Goal: Task Accomplishment & Management: Manage account settings

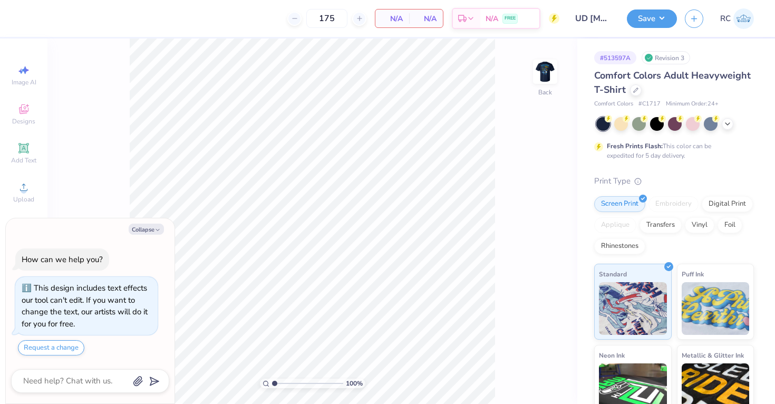
type textarea "x"
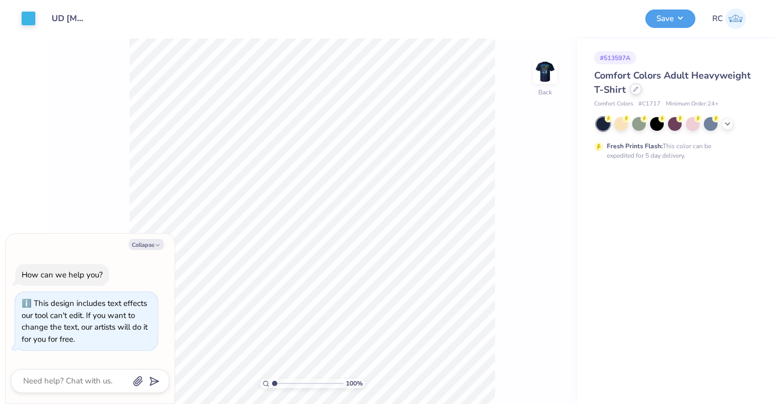
click at [638, 93] on div at bounding box center [636, 89] width 12 height 12
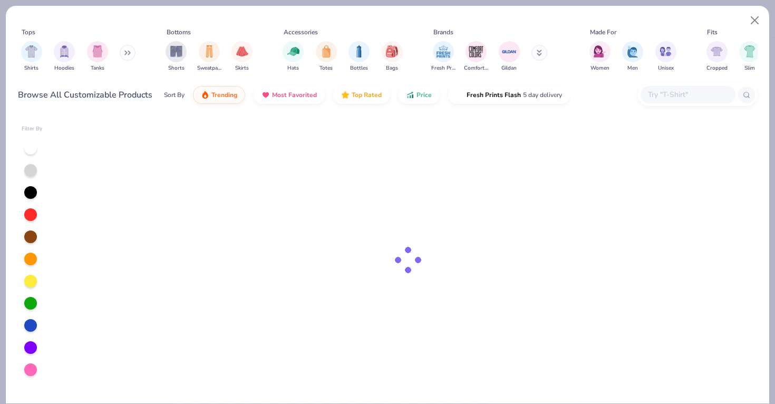
type textarea "x"
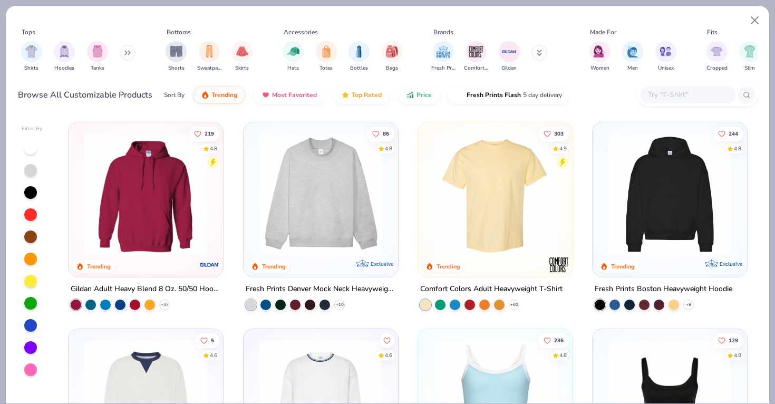
click at [684, 97] on input "text" at bounding box center [687, 95] width 81 height 12
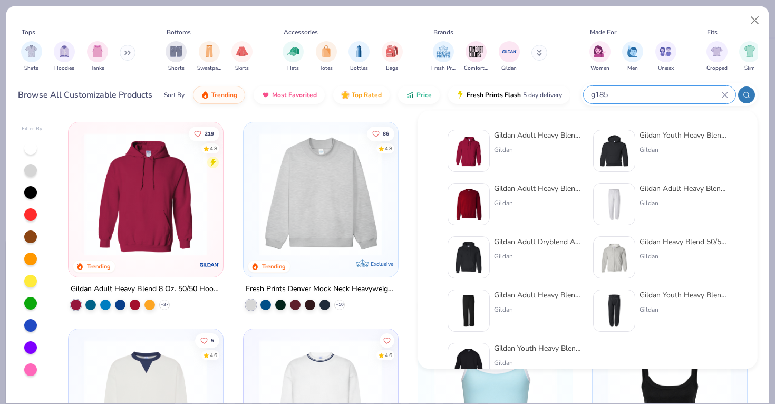
type input "g185"
click at [485, 149] on div at bounding box center [468, 151] width 42 height 42
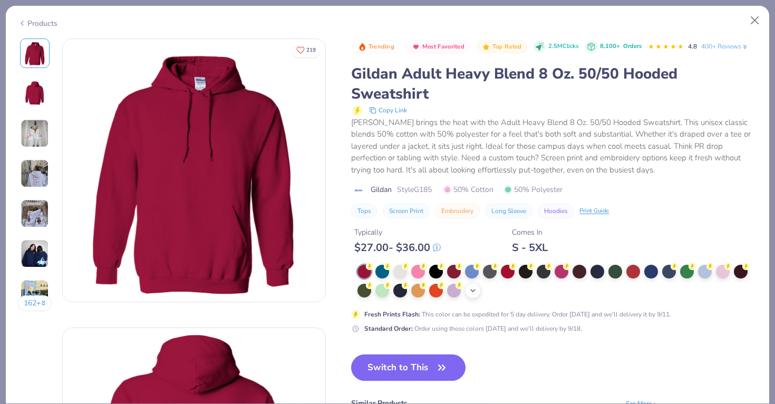
click at [471, 293] on icon at bounding box center [472, 290] width 8 height 8
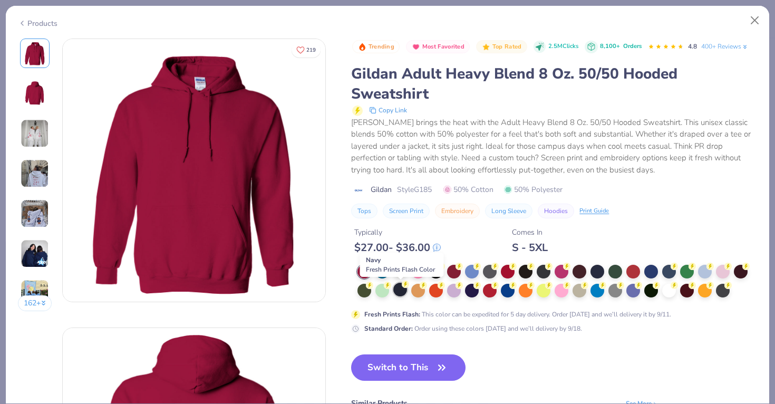
click at [403, 289] on div at bounding box center [400, 289] width 14 height 14
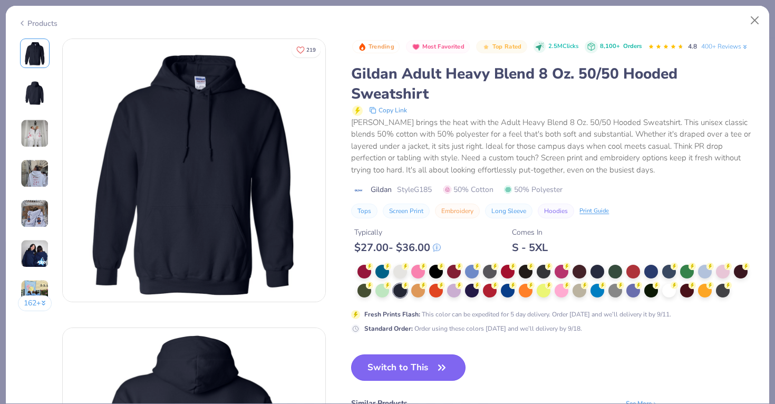
click at [409, 369] on button "Switch to This" at bounding box center [408, 367] width 114 height 26
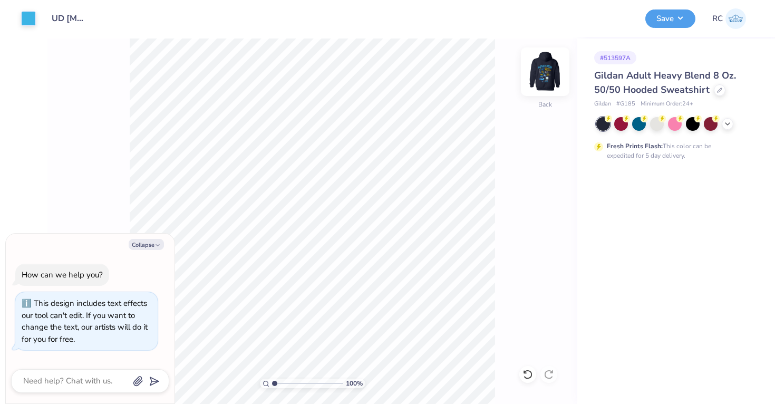
click at [542, 76] on img at bounding box center [545, 72] width 42 height 42
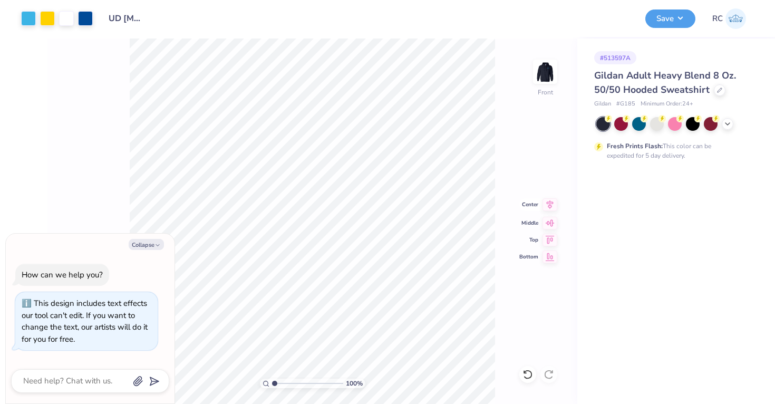
click at [545, 205] on icon at bounding box center [549, 204] width 15 height 13
click at [51, 22] on div at bounding box center [47, 17] width 15 height 15
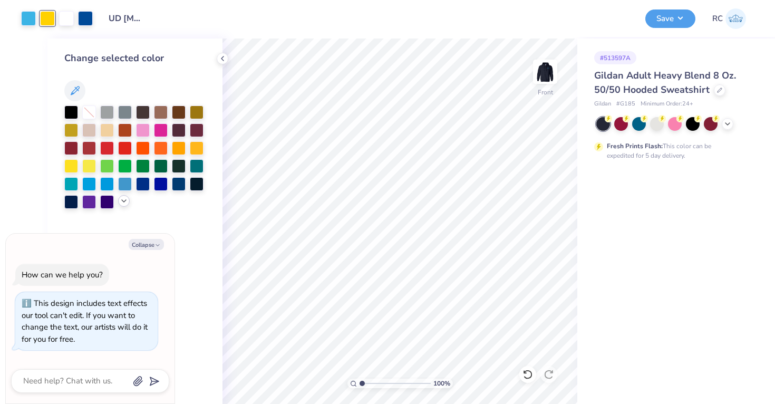
click at [124, 206] on div at bounding box center [124, 201] width 12 height 12
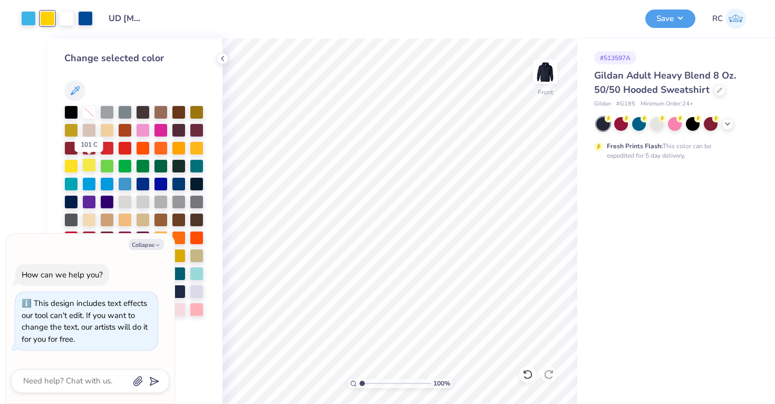
click at [86, 164] on div at bounding box center [89, 165] width 14 height 14
click at [157, 242] on icon "button" at bounding box center [157, 245] width 6 height 6
type textarea "x"
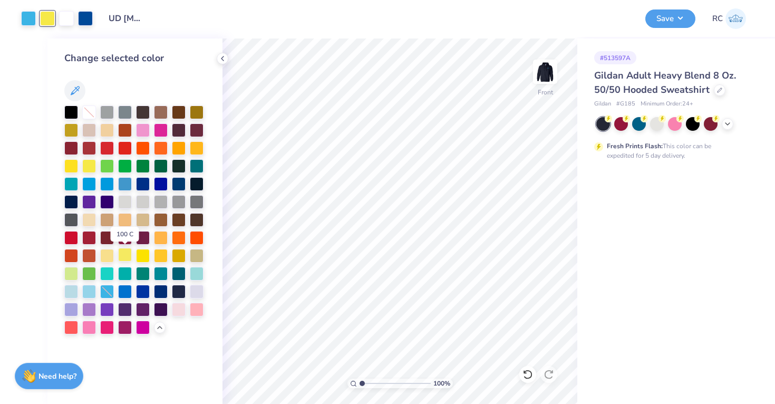
click at [126, 254] on div at bounding box center [125, 255] width 14 height 14
click at [86, 166] on div at bounding box center [89, 165] width 14 height 14
click at [665, 24] on button "Save" at bounding box center [670, 17] width 50 height 18
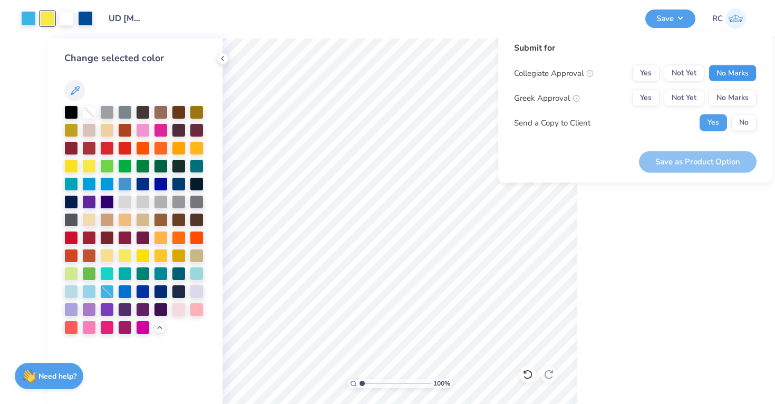
click at [730, 77] on button "No Marks" at bounding box center [732, 73] width 48 height 17
click at [655, 98] on button "Yes" at bounding box center [645, 98] width 27 height 17
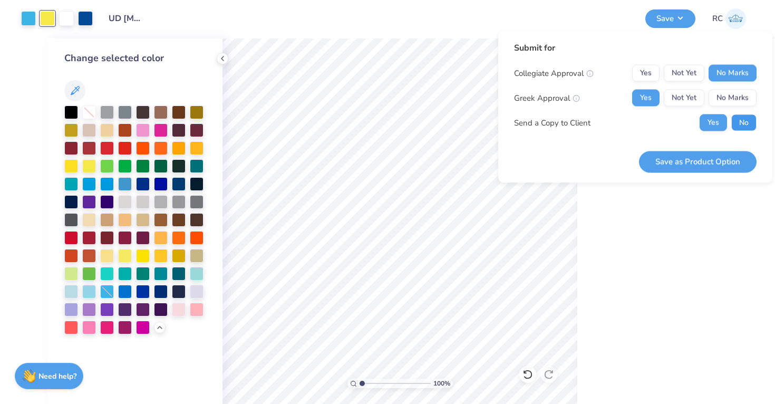
click at [733, 121] on button "No" at bounding box center [743, 122] width 25 height 17
click at [712, 158] on button "Save as Product Option" at bounding box center [697, 162] width 117 height 22
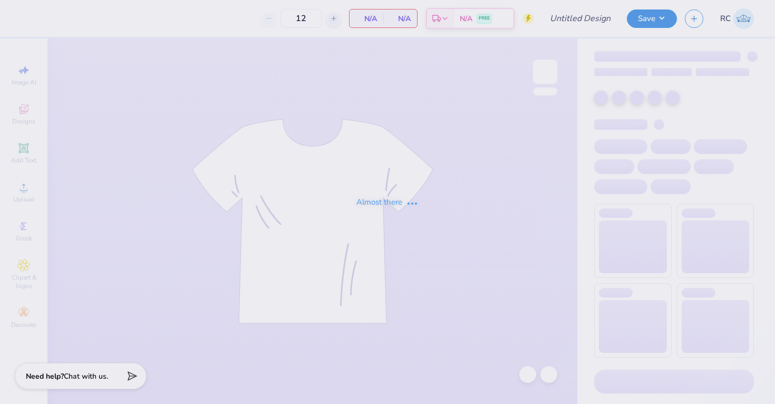
type input "175"
type input "UD [MEDICAL_DATA] Parents Weekend Merch 2025"
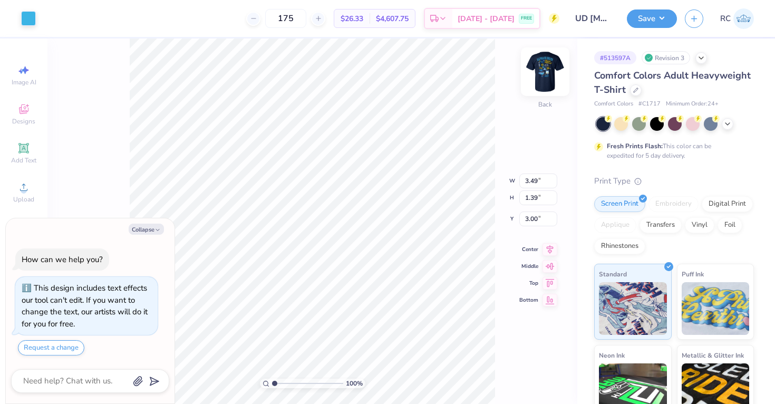
click at [552, 84] on img at bounding box center [545, 72] width 42 height 42
click at [47, 19] on div at bounding box center [47, 17] width 15 height 15
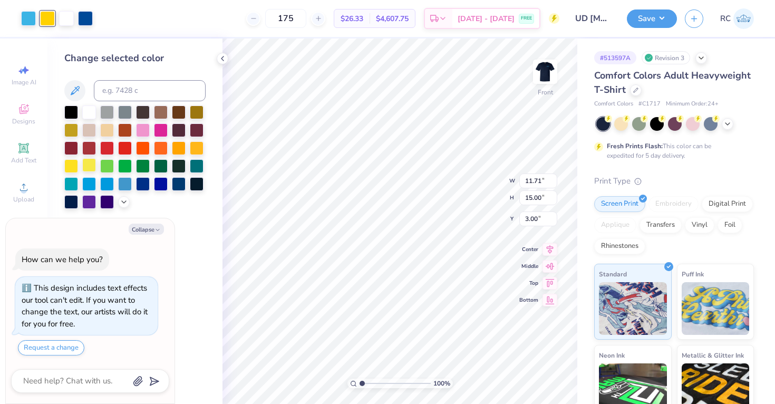
click at [87, 165] on div at bounding box center [89, 165] width 14 height 14
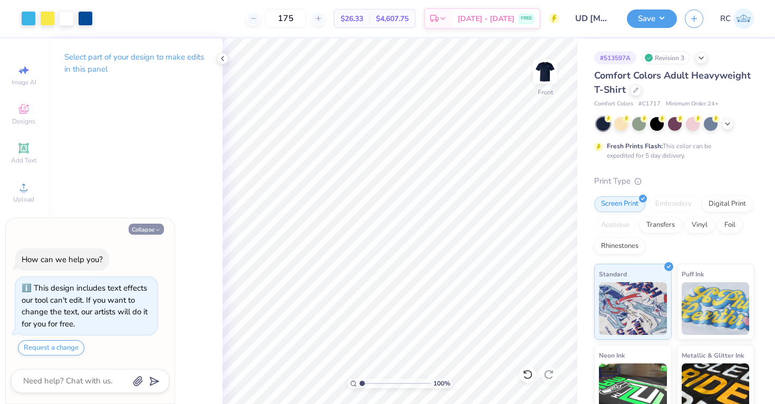
click at [158, 230] on icon "button" at bounding box center [157, 230] width 6 height 6
type textarea "x"
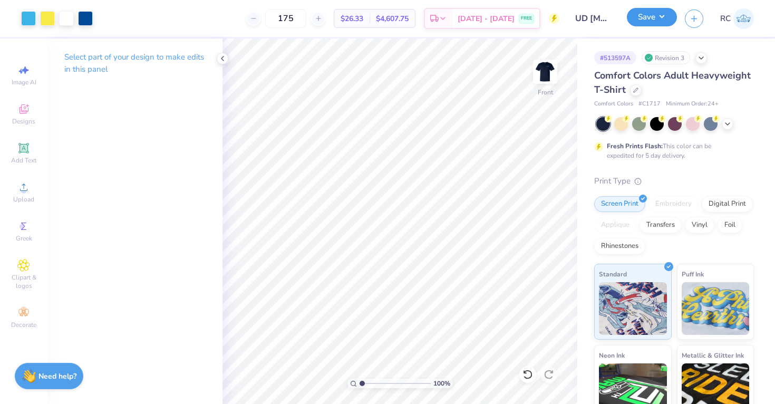
click at [654, 23] on button "Save" at bounding box center [651, 17] width 50 height 18
click at [289, 6] on div "Art colors 175 $26.33 Per Item $4,607.75 Total Est. Delivery [DATE] - [DATE] FR…" at bounding box center [387, 202] width 775 height 404
click at [657, 12] on button "Save" at bounding box center [651, 17] width 50 height 18
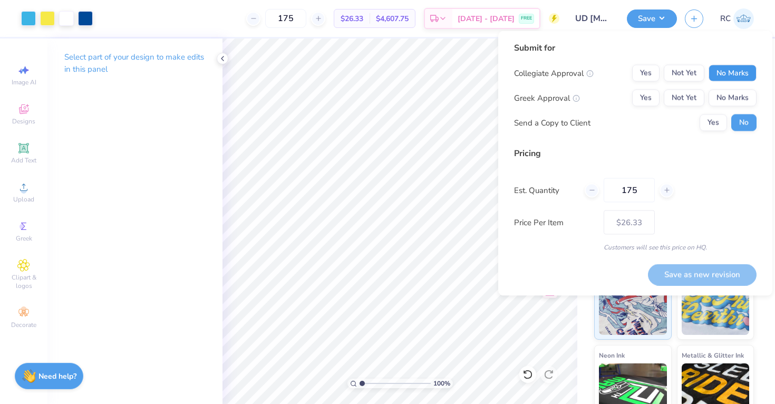
click at [736, 76] on button "No Marks" at bounding box center [732, 73] width 48 height 17
click at [660, 97] on div "Yes Not Yet No Marks" at bounding box center [694, 98] width 124 height 17
click at [651, 97] on button "Yes" at bounding box center [645, 98] width 27 height 17
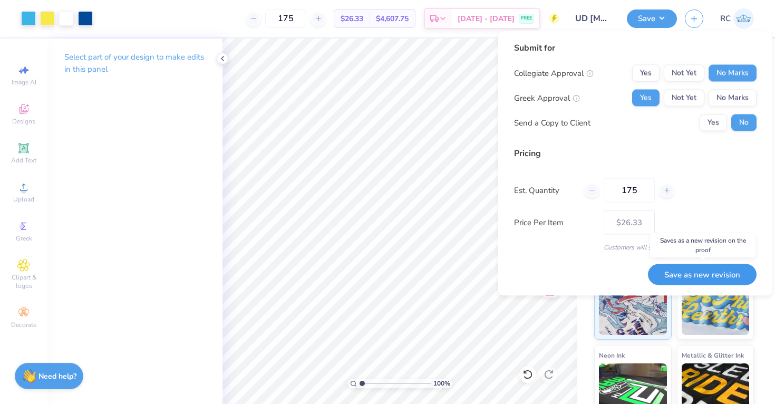
click at [695, 280] on button "Save as new revision" at bounding box center [702, 274] width 109 height 22
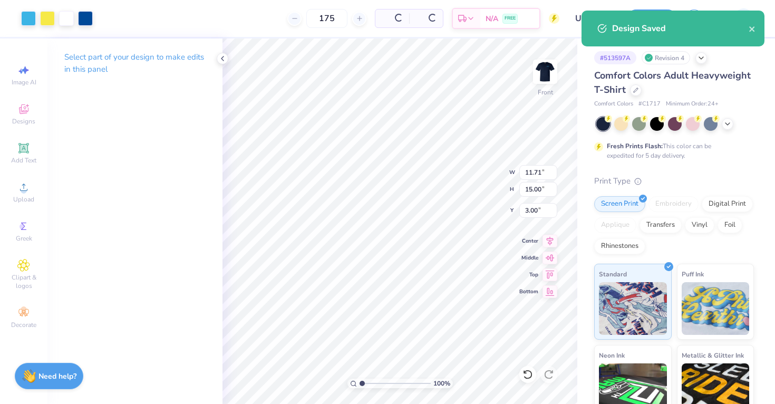
type input "– –"
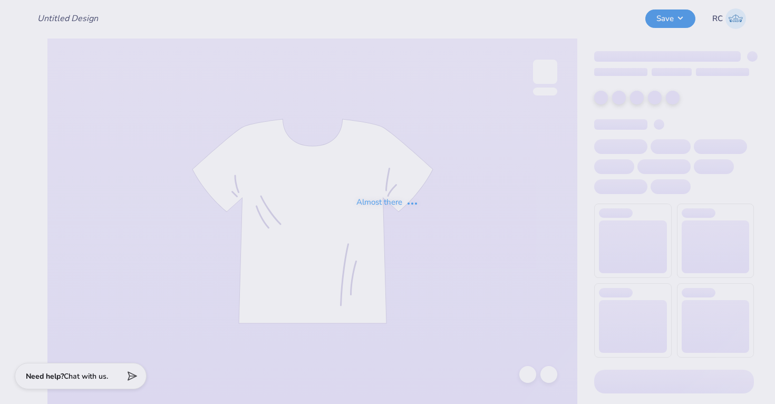
type input "UD [MEDICAL_DATA] Parents Weekend Merch 2025"
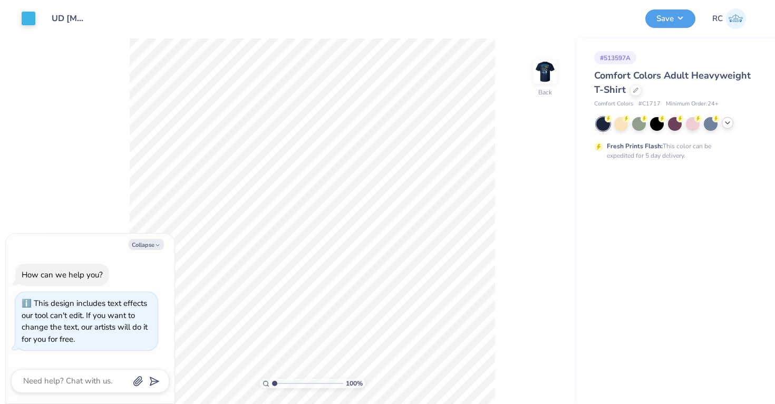
click at [729, 122] on polyline at bounding box center [727, 123] width 4 height 2
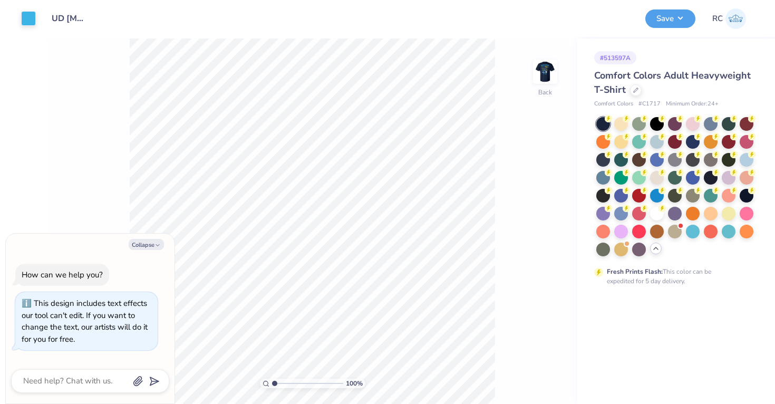
click at [630, 94] on div "Comfort Colors Adult Heavyweight T-Shirt" at bounding box center [674, 82] width 160 height 28
click at [633, 92] on icon at bounding box center [635, 88] width 5 height 5
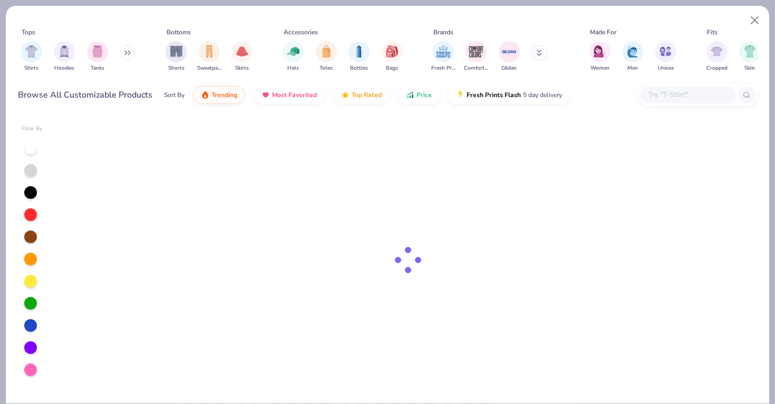
type textarea "x"
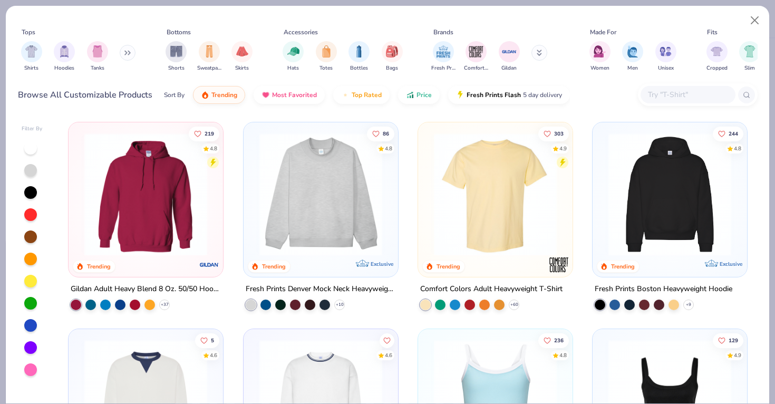
click at [663, 97] on input "text" at bounding box center [687, 95] width 81 height 12
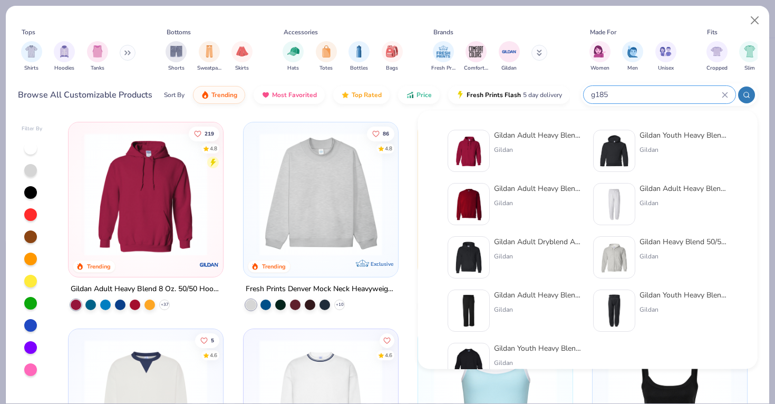
type input "g185"
click at [540, 151] on div "Gildan" at bounding box center [538, 149] width 89 height 9
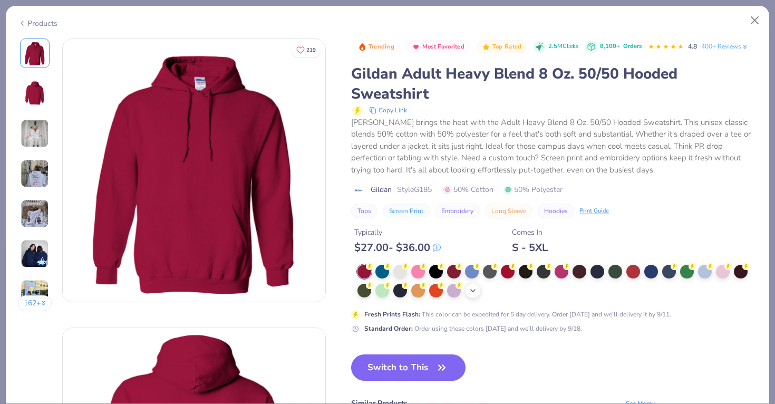
click at [474, 290] on icon at bounding box center [472, 290] width 8 height 8
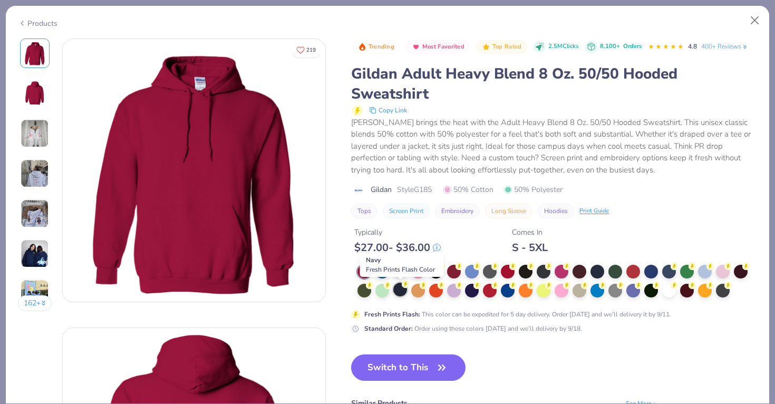
click at [401, 286] on div at bounding box center [400, 289] width 14 height 14
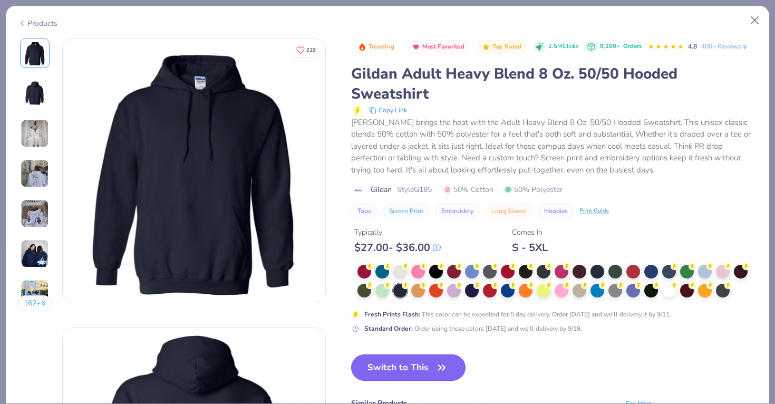
click at [401, 367] on button "Switch to This" at bounding box center [408, 367] width 114 height 26
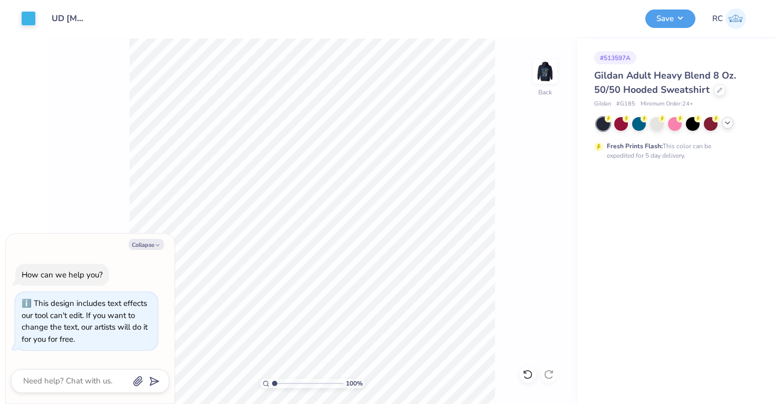
click at [550, 64] on img at bounding box center [544, 71] width 21 height 21
click at [548, 204] on icon at bounding box center [549, 204] width 15 height 13
click at [673, 17] on button "Save" at bounding box center [670, 17] width 50 height 18
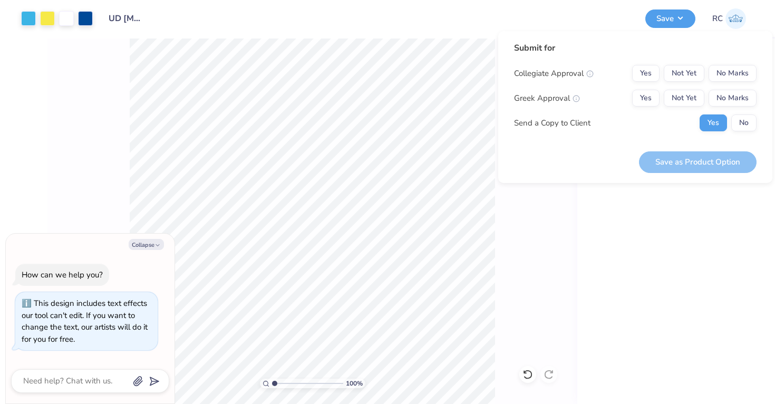
click at [724, 83] on div "Collegiate Approval Yes Not Yet No Marks Greek Approval Yes Not Yet No Marks Se…" at bounding box center [635, 98] width 242 height 66
click at [723, 77] on button "No Marks" at bounding box center [732, 73] width 48 height 17
click at [722, 100] on button "No Marks" at bounding box center [732, 98] width 48 height 17
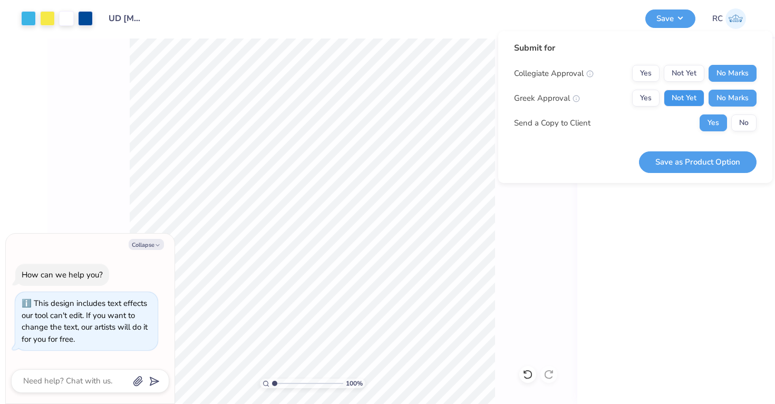
click at [687, 101] on button "Not Yet" at bounding box center [683, 98] width 41 height 17
click at [653, 100] on button "Yes" at bounding box center [645, 98] width 27 height 17
click at [748, 131] on div "Submit for Collegiate Approval Yes Not Yet No Marks Greek Approval Yes Not Yet …" at bounding box center [635, 90] width 242 height 97
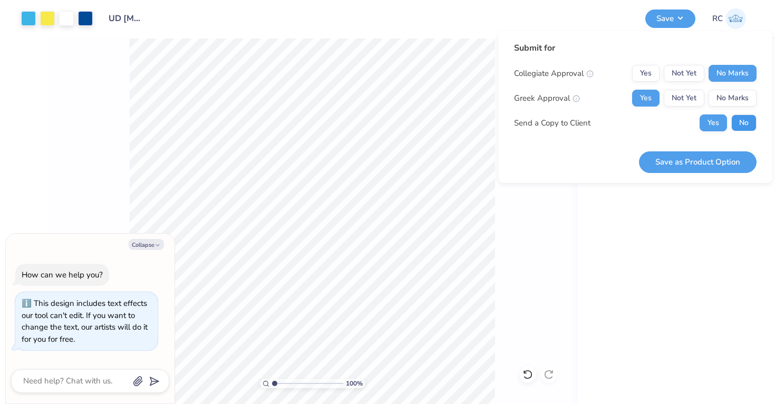
click at [741, 127] on button "No" at bounding box center [743, 122] width 25 height 17
click at [729, 158] on button "Save as Product Option" at bounding box center [697, 162] width 117 height 22
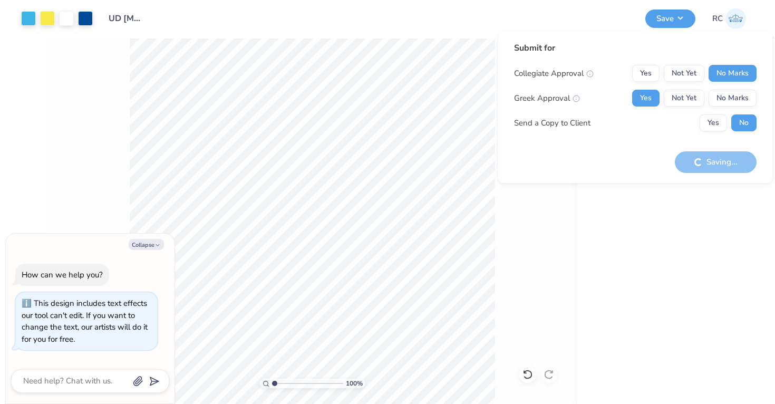
type textarea "x"
